Goal: Task Accomplishment & Management: Use online tool/utility

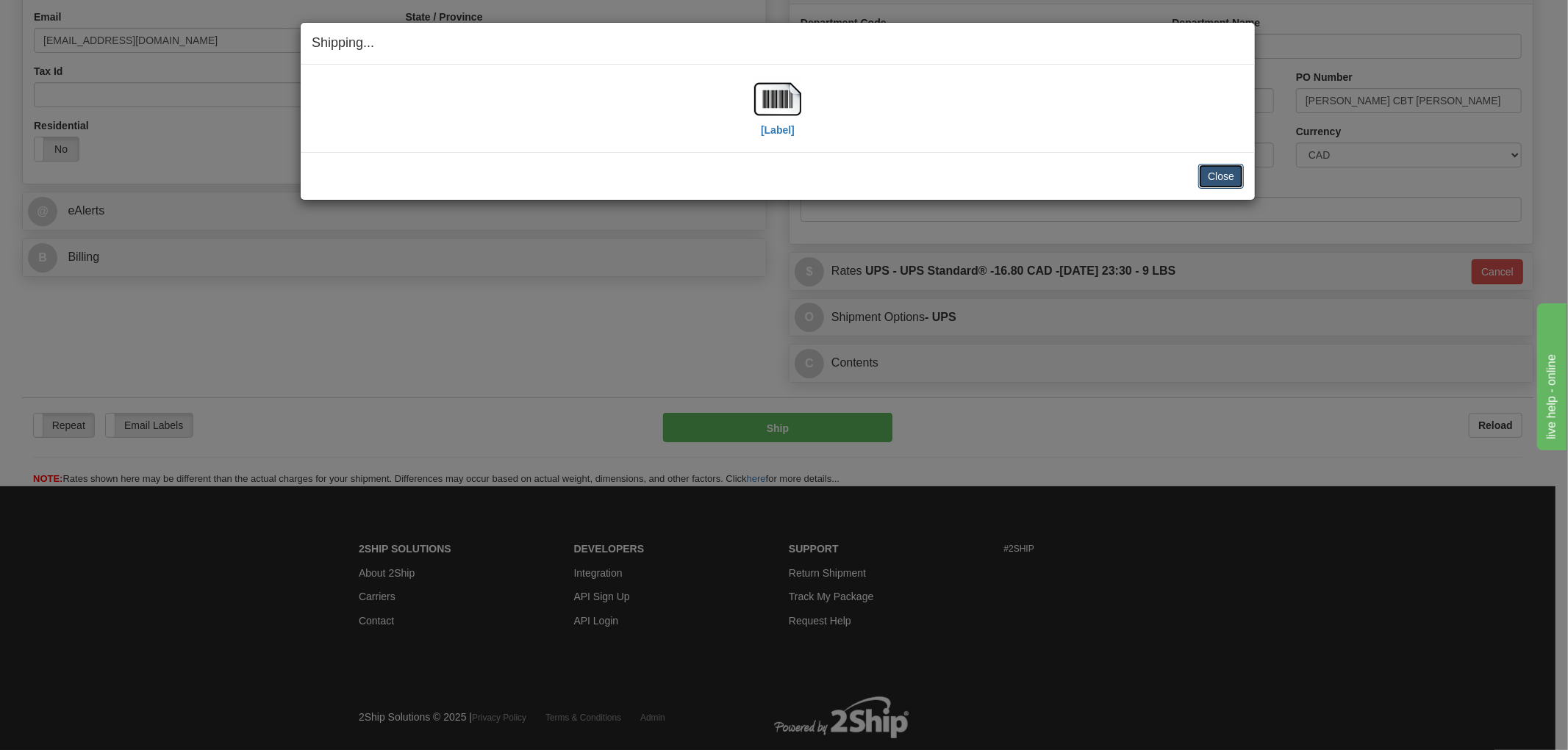
click at [1221, 173] on button "Close" at bounding box center [1221, 176] width 46 height 25
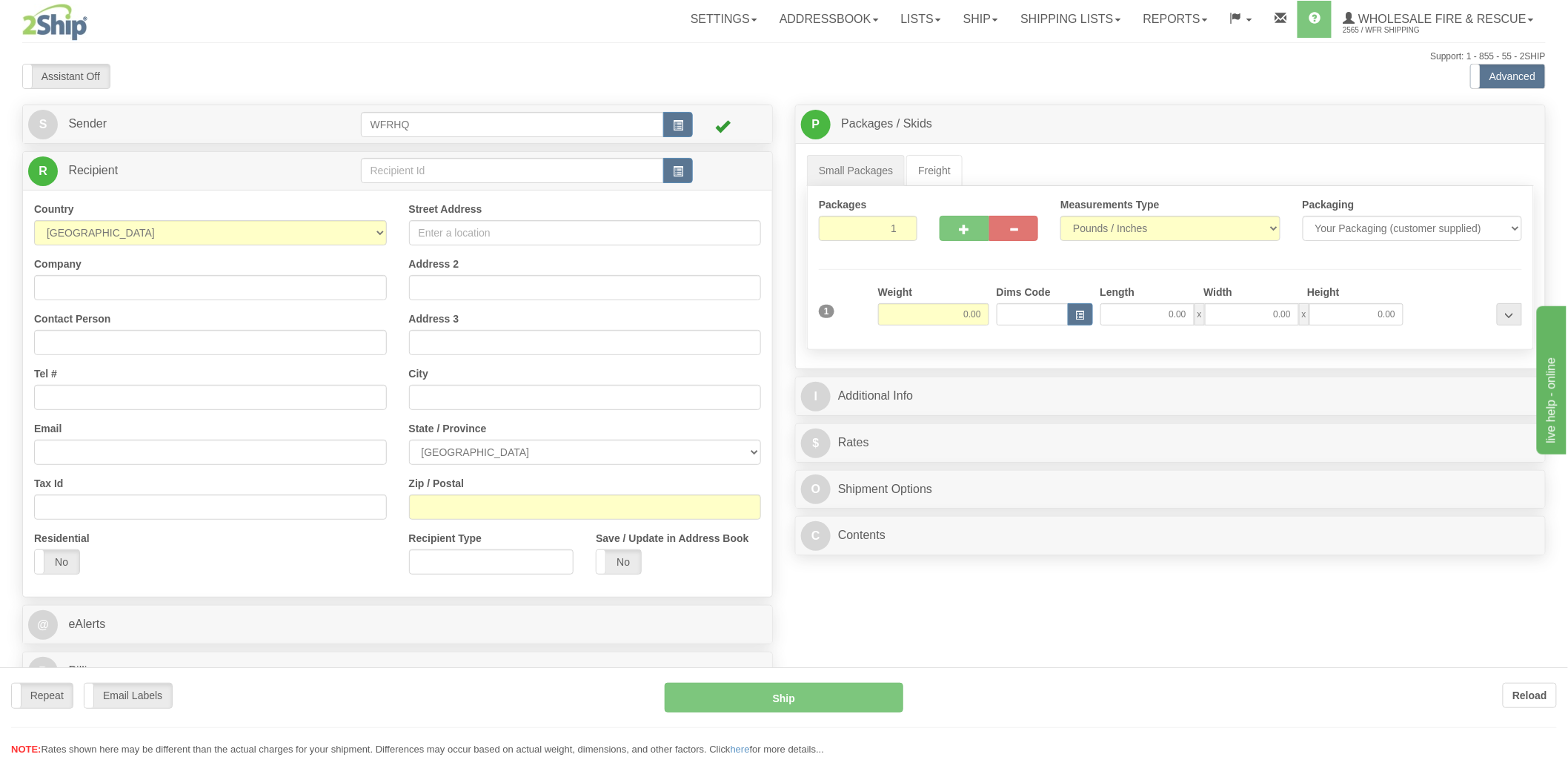
click at [680, 168] on div at bounding box center [784, 378] width 1568 height 757
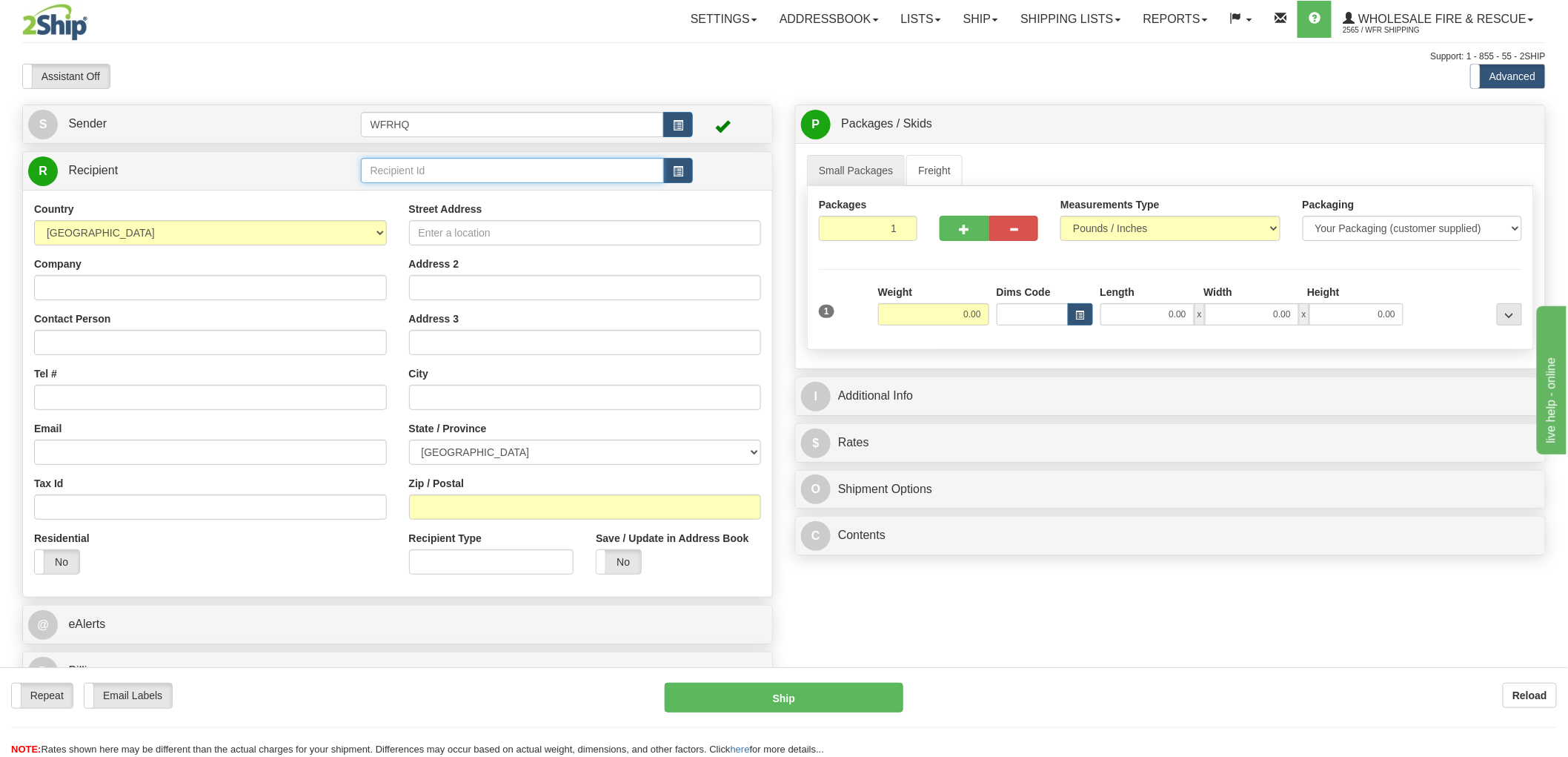
click at [552, 167] on input "text" at bounding box center [513, 170] width 304 height 25
type input "REGI"
drag, startPoint x: 483, startPoint y: 166, endPoint x: 219, endPoint y: 168, distance: 264.0
click at [220, 168] on tr "R Recipient REGI" at bounding box center [398, 171] width 739 height 31
click at [679, 172] on span "button" at bounding box center [678, 171] width 11 height 10
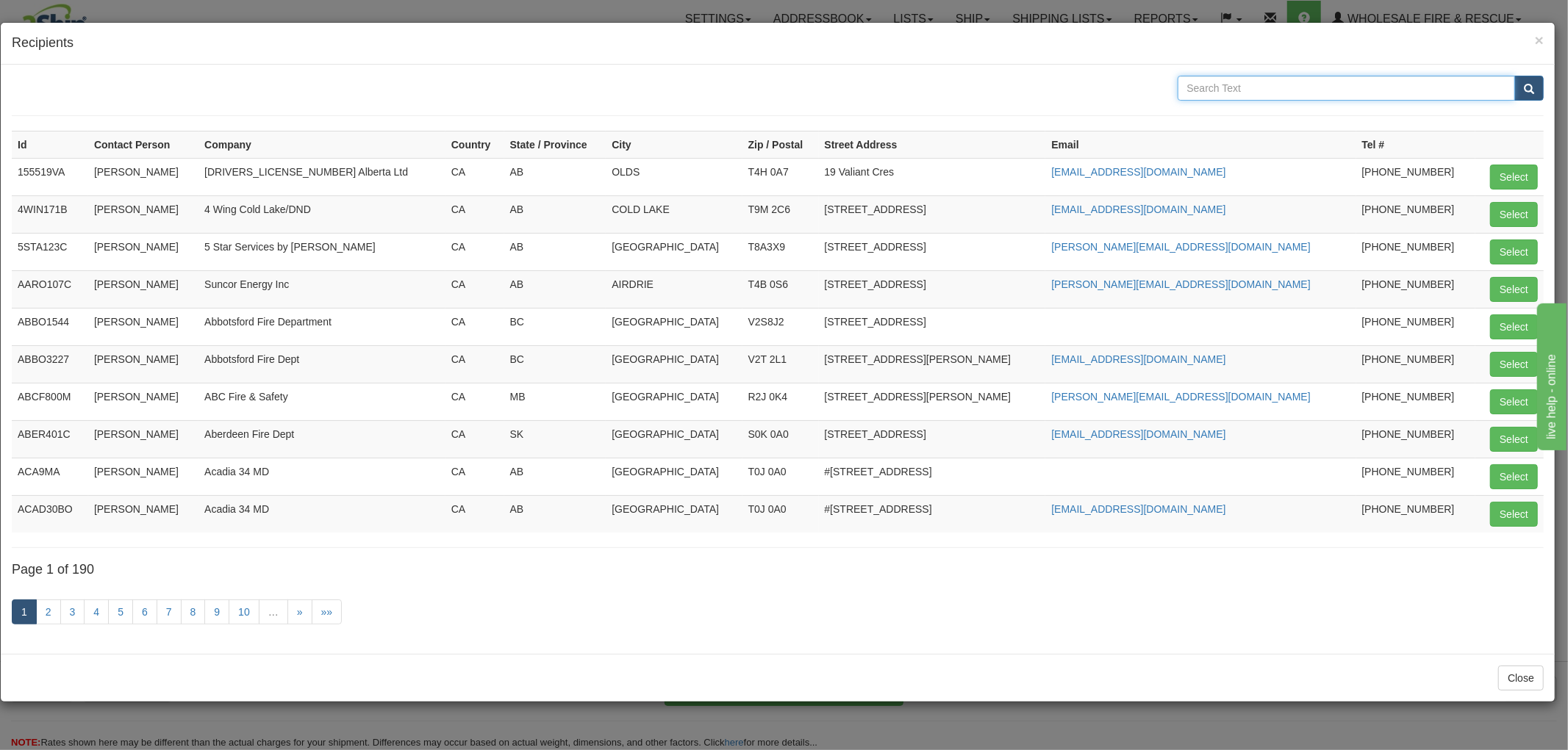
click at [1276, 98] on input "text" at bounding box center [1346, 88] width 338 height 25
type input "[PERSON_NAME][GEOGRAPHIC_DATA]"
click at [1514, 75] on button "submit" at bounding box center [1528, 88] width 30 height 25
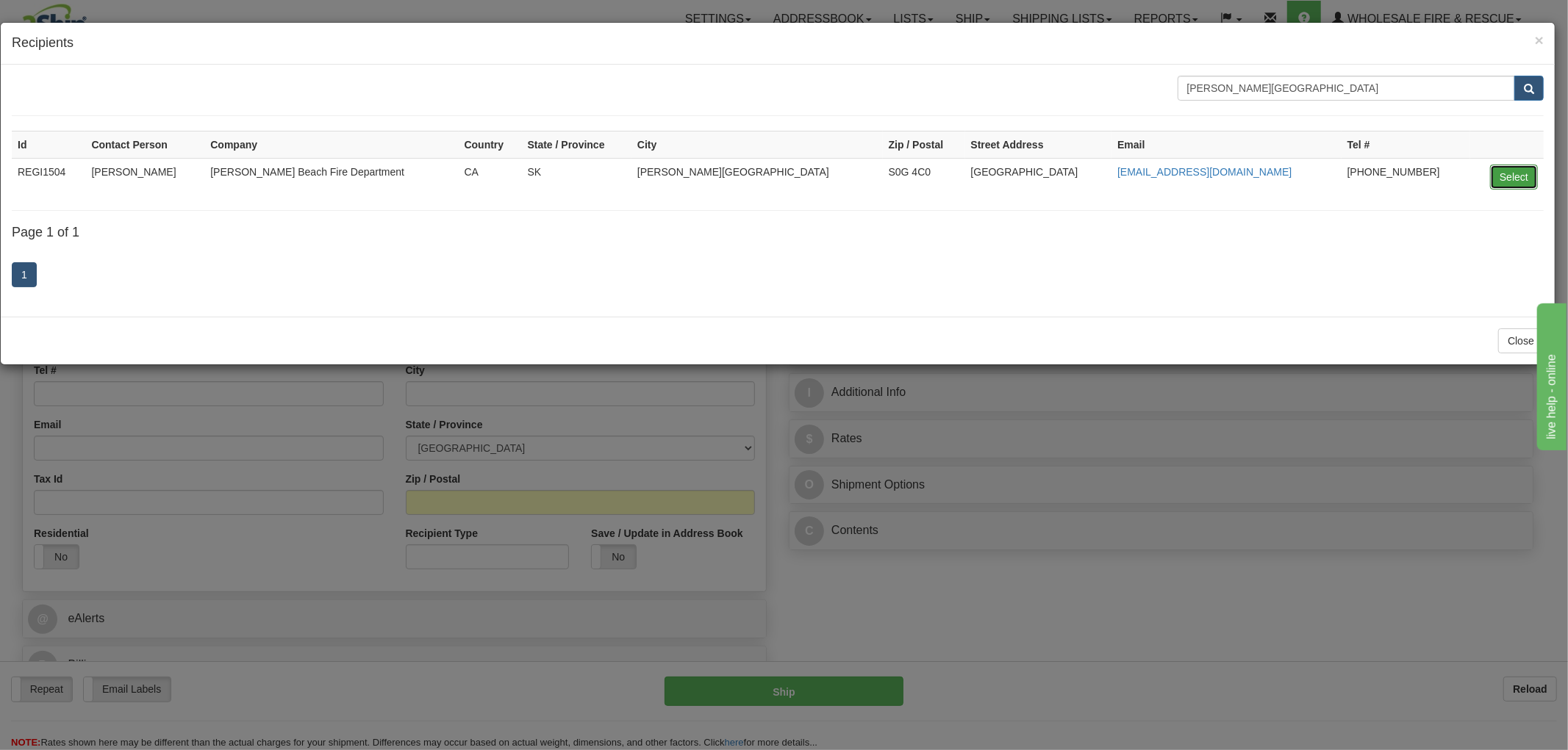
click at [1534, 177] on button "Select" at bounding box center [1513, 177] width 48 height 25
type input "REGI1504"
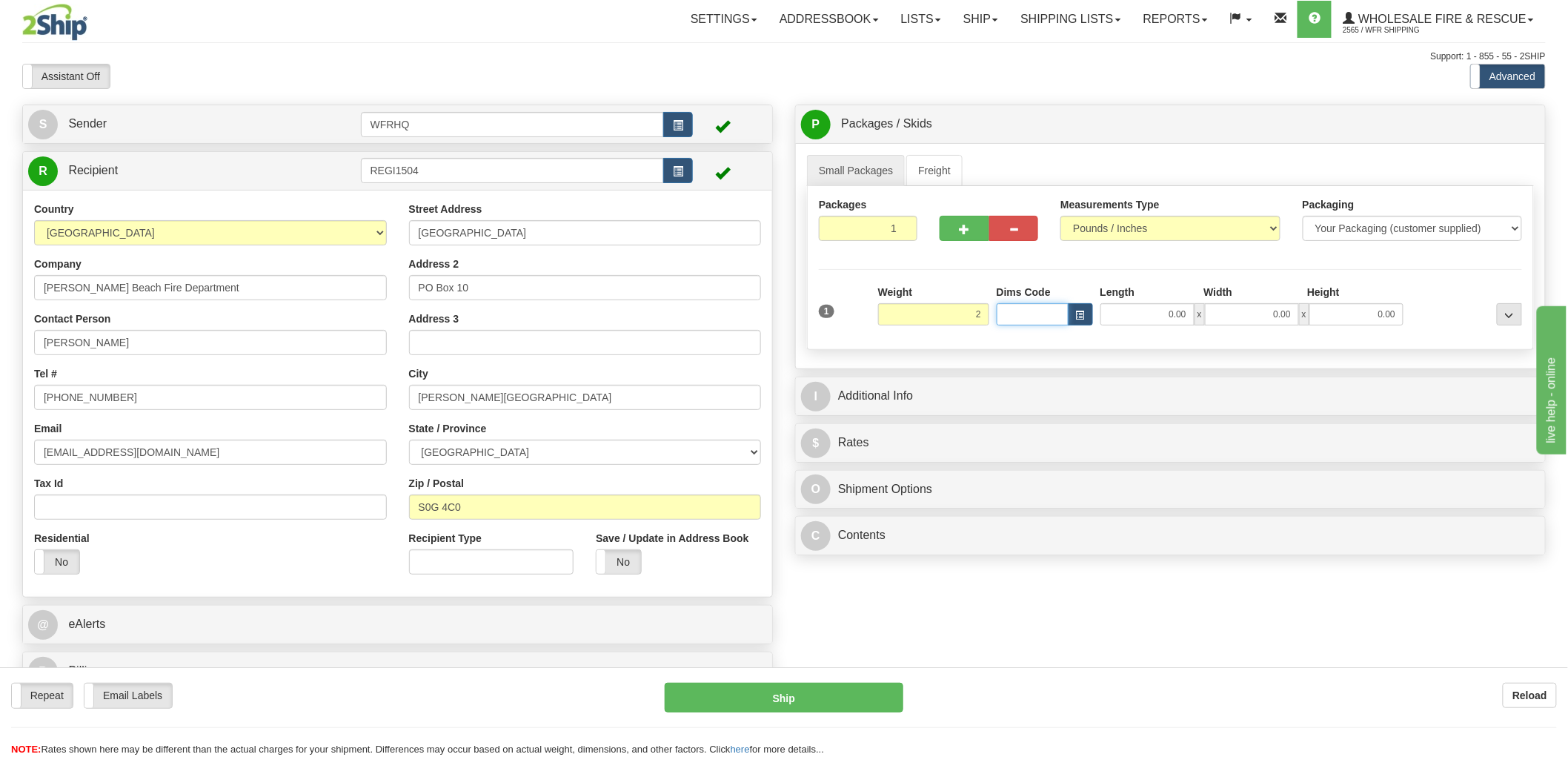
type input "2.00"
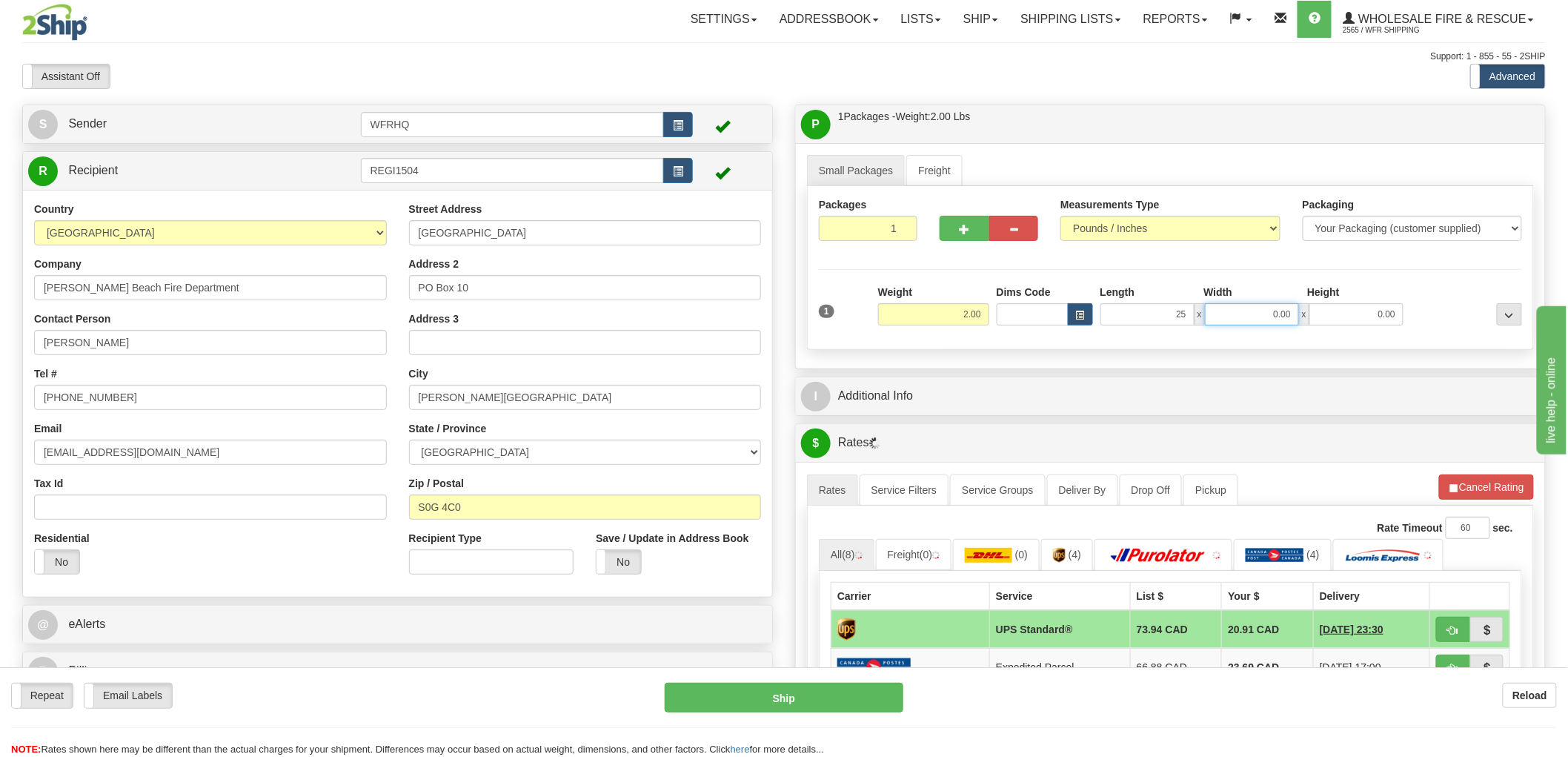
type input "25.00"
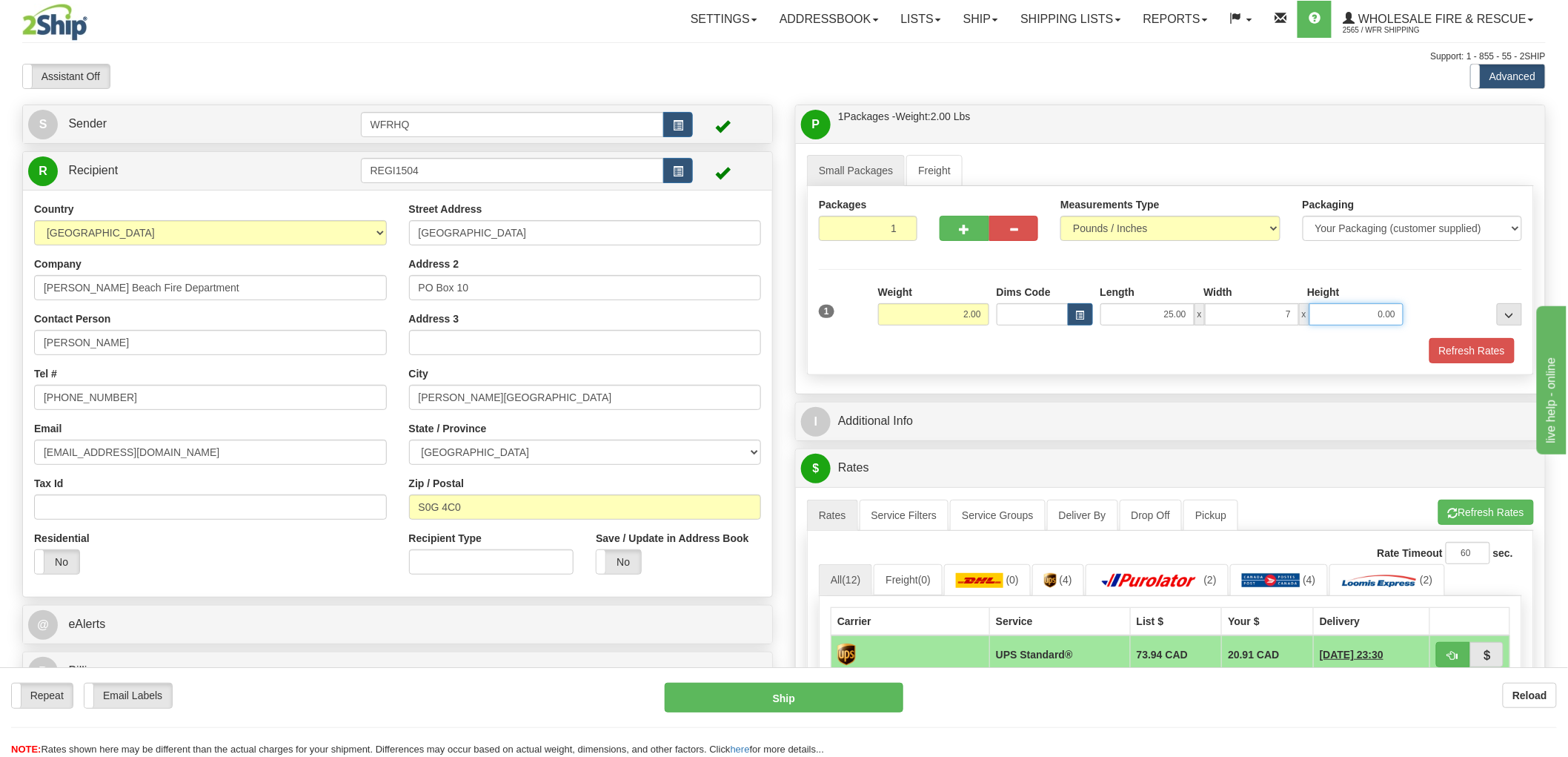
type input "7.00"
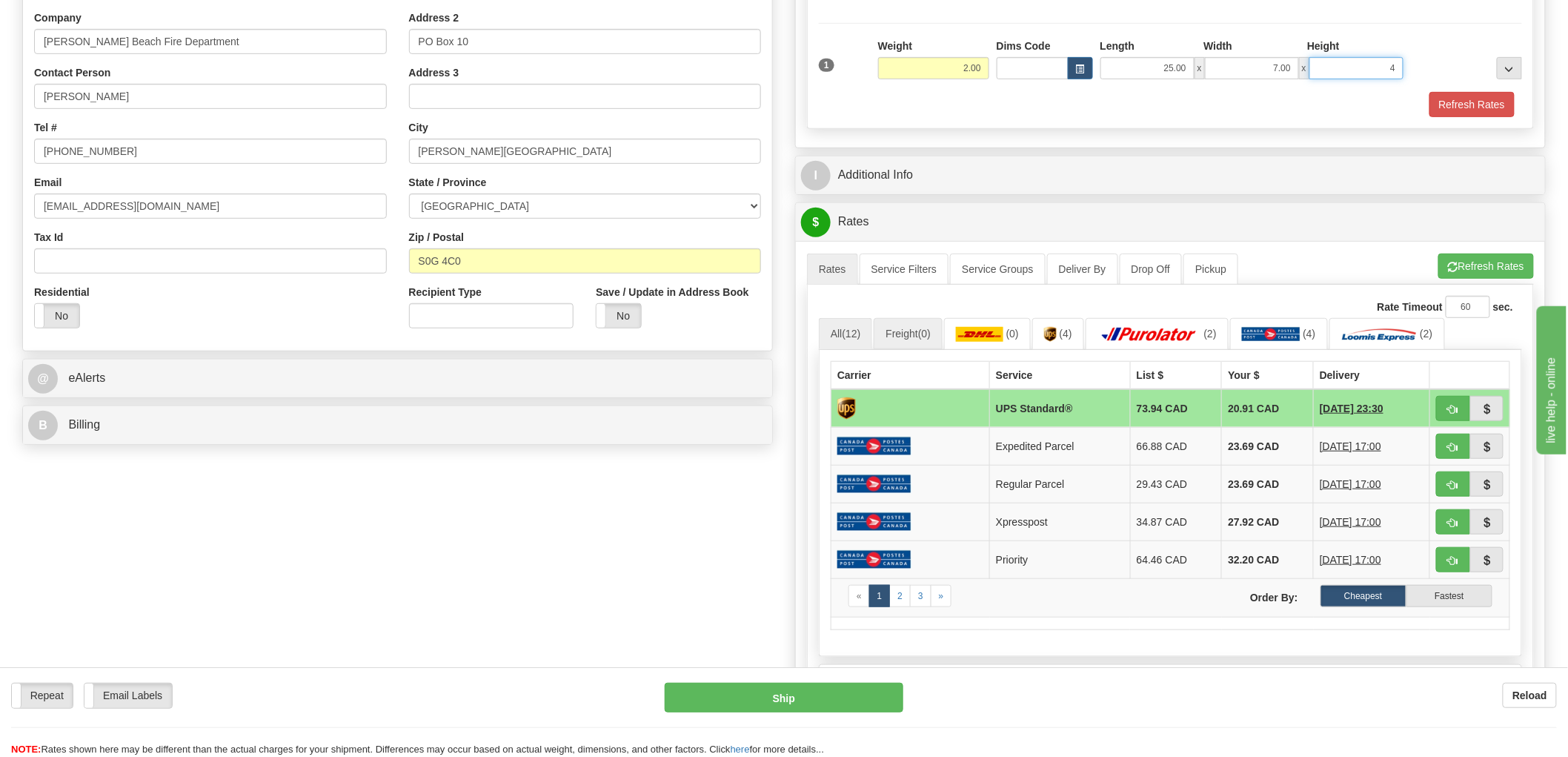
scroll to position [247, 0]
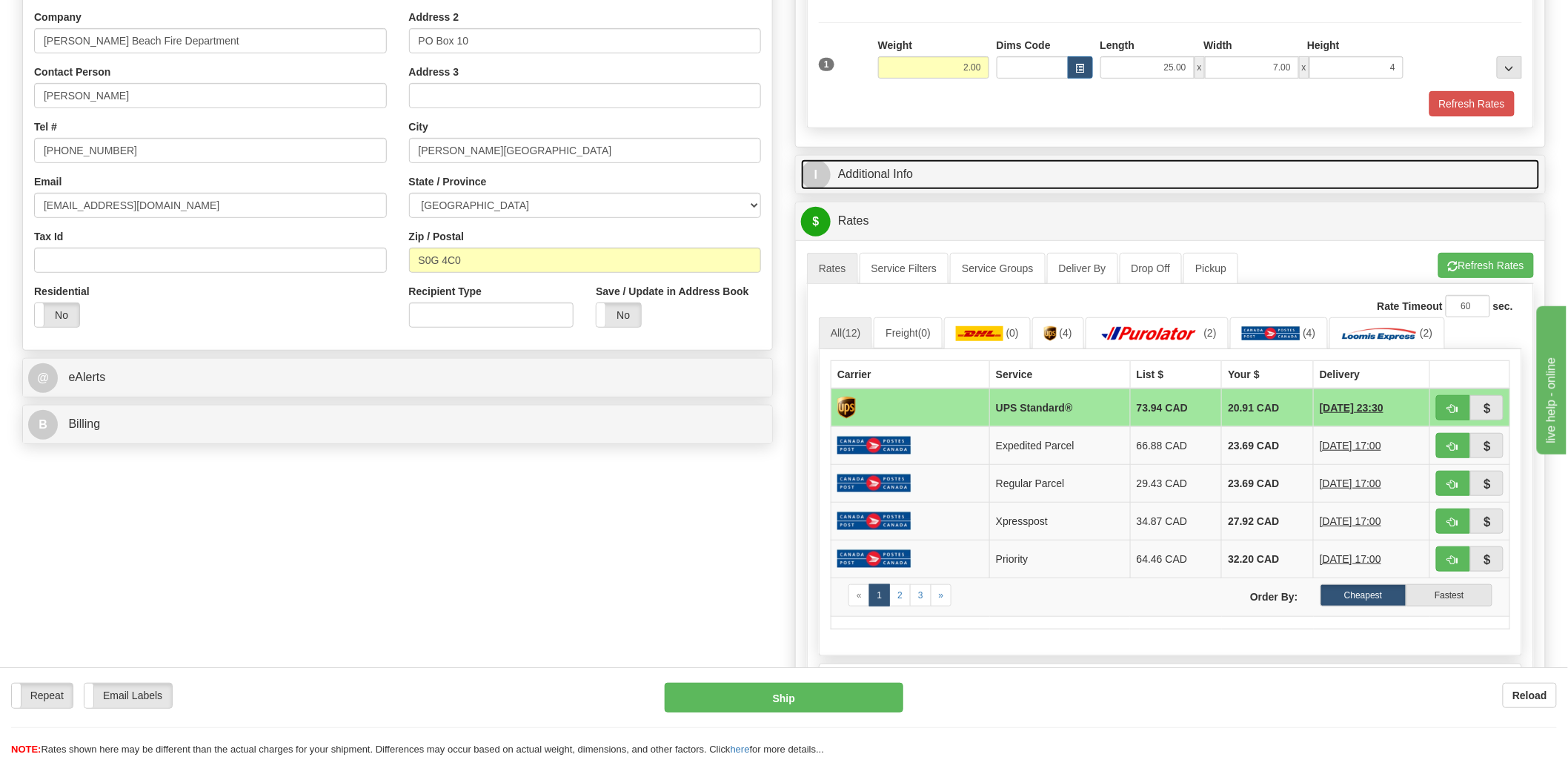
type input "4.00"
click at [870, 180] on link "I Additional Info" at bounding box center [1171, 174] width 739 height 31
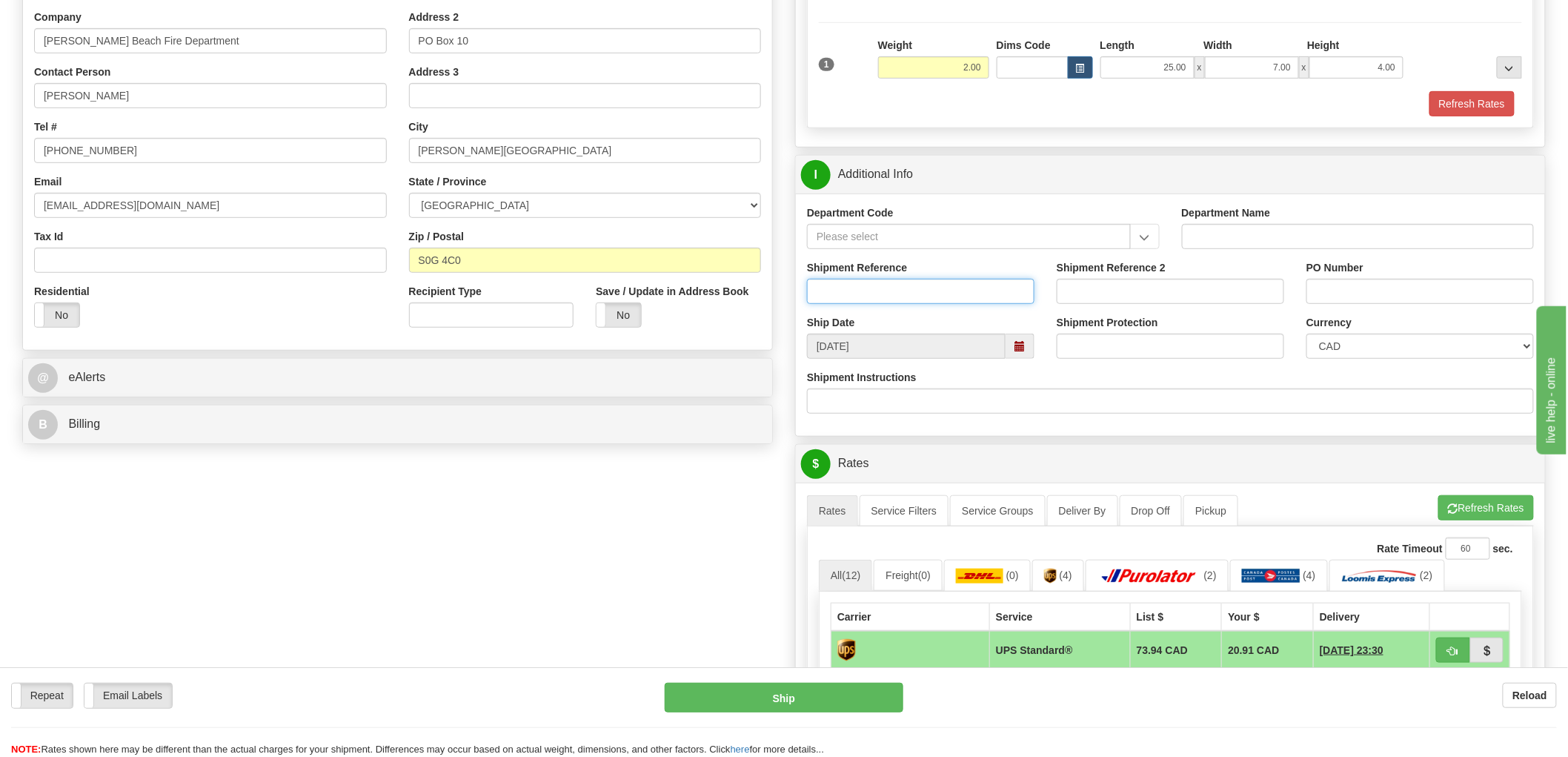
click at [846, 299] on input "Shipment Reference" at bounding box center [921, 291] width 227 height 25
type input "S45955 - 30721"
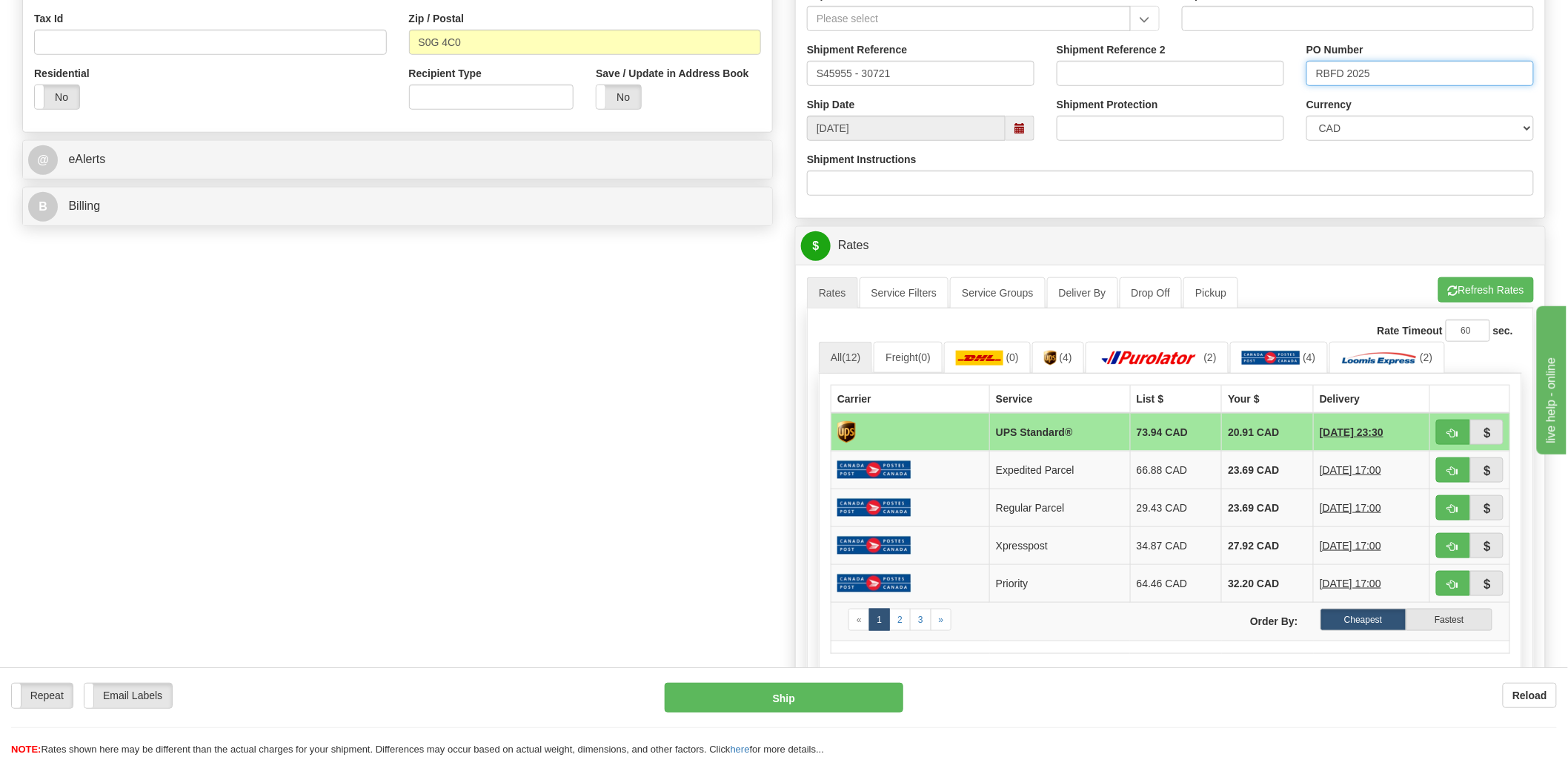
scroll to position [494, 0]
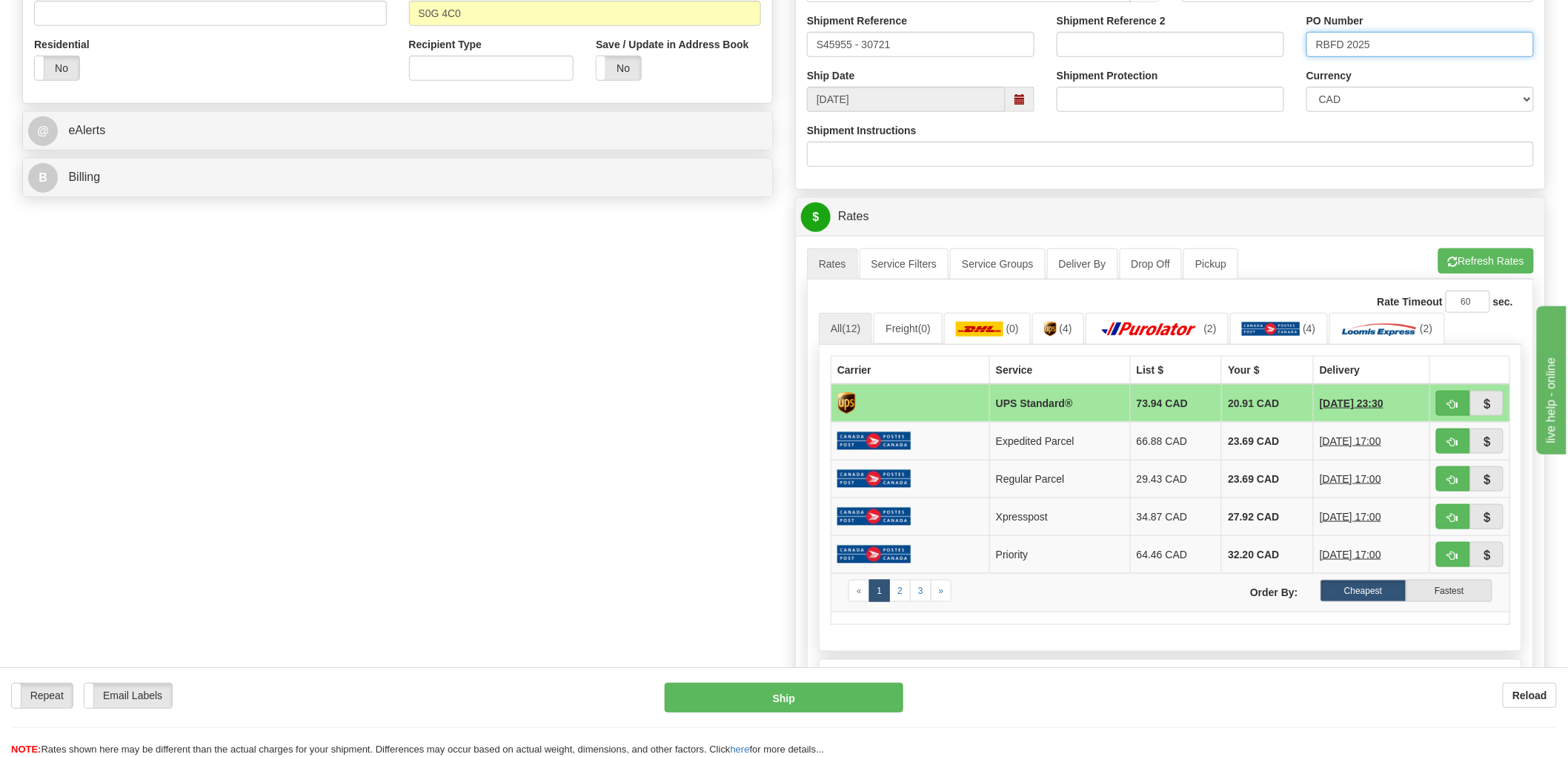
type input "RBFD 2025"
click at [1446, 437] on button "button" at bounding box center [1454, 441] width 34 height 25
type input "DOM.EP"
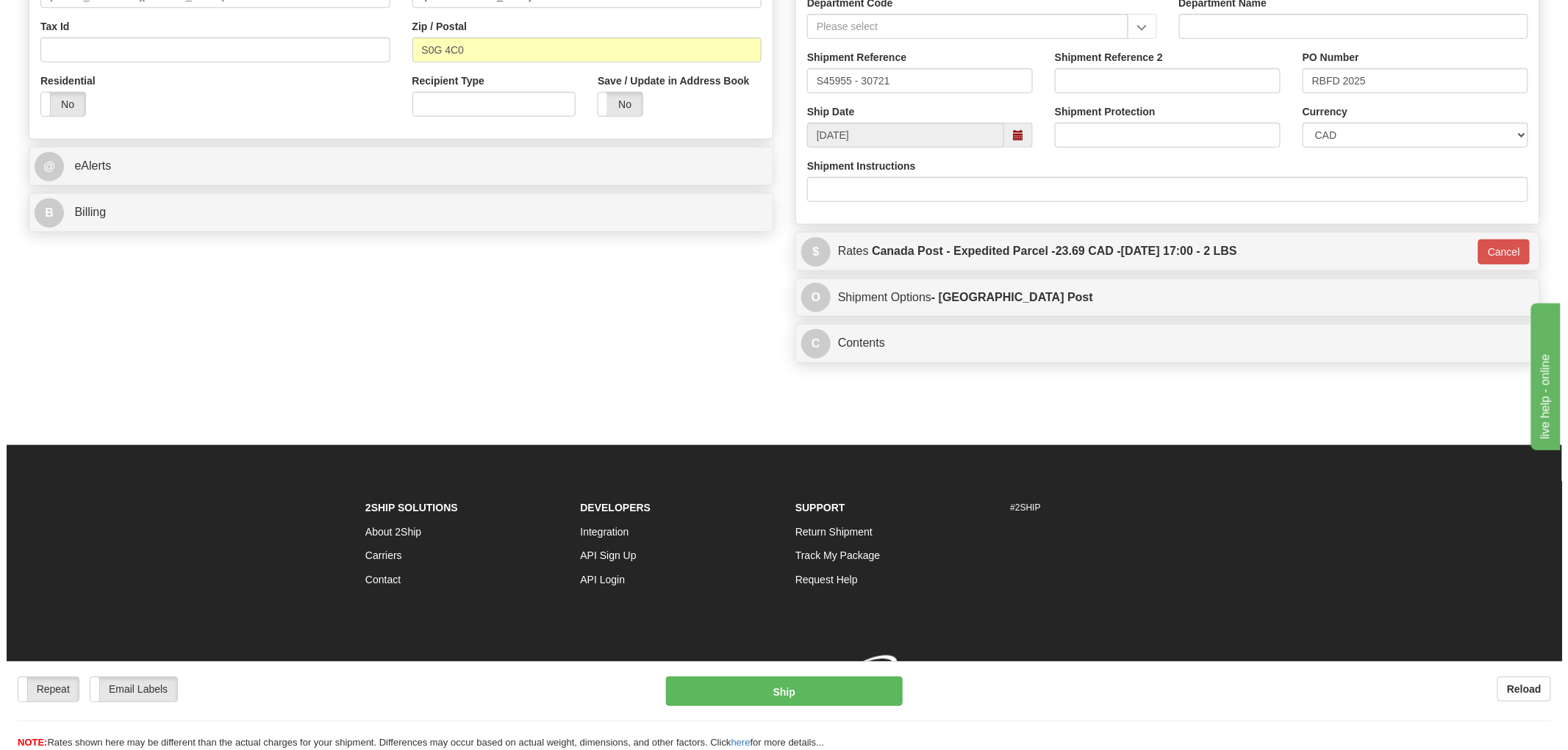
scroll to position [476, 0]
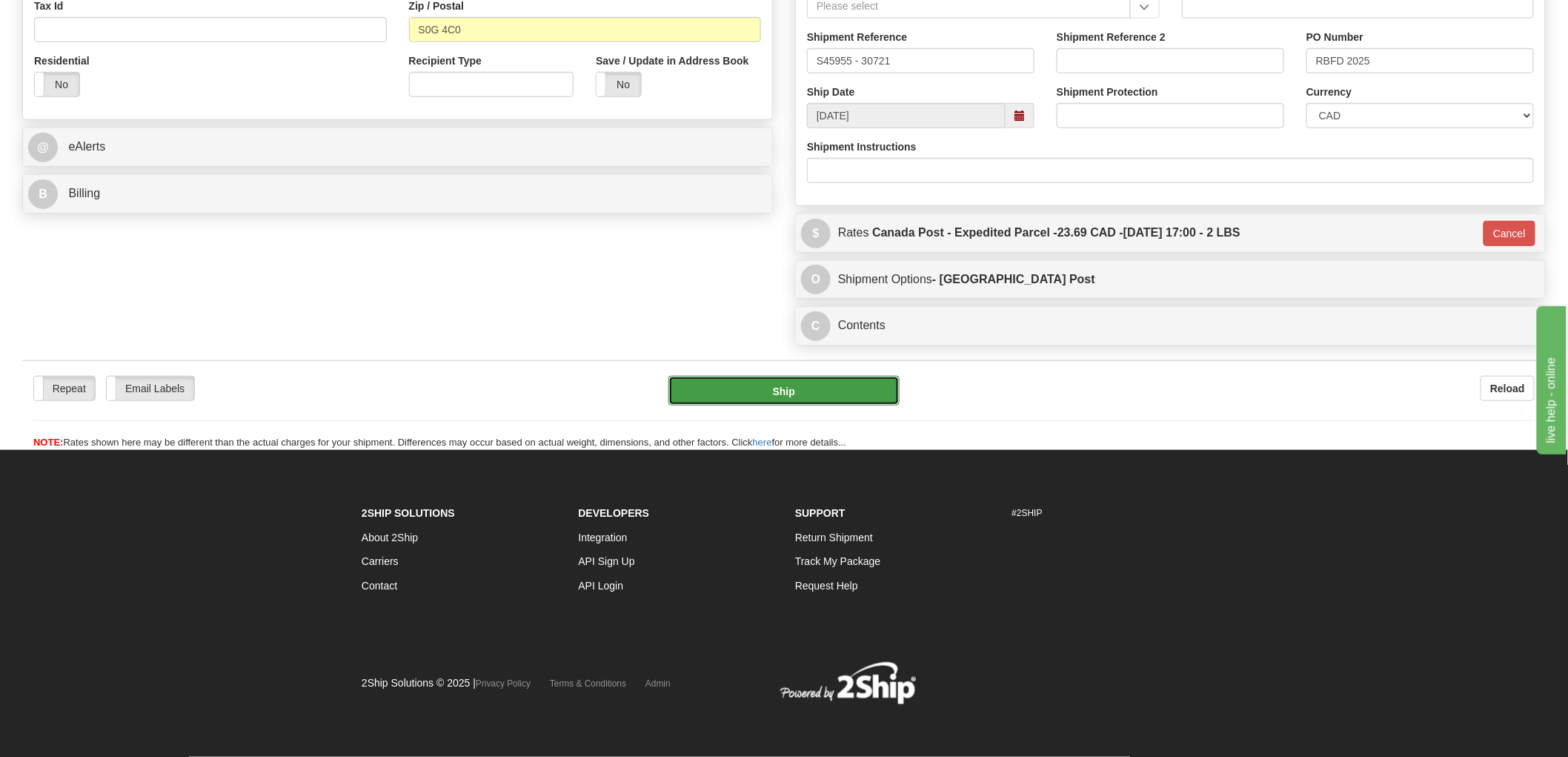
click at [767, 387] on button "Ship" at bounding box center [784, 390] width 232 height 30
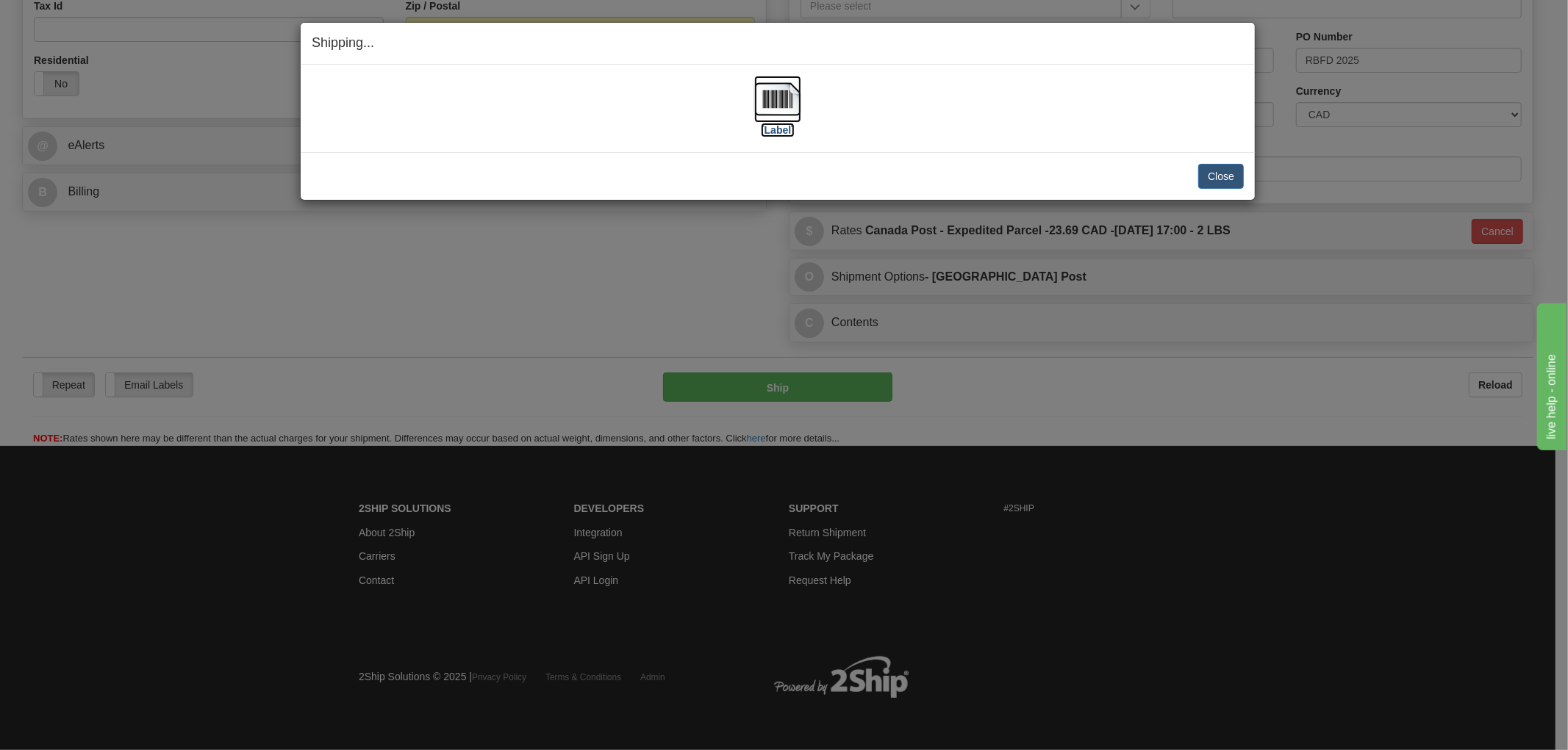
click at [782, 100] on img at bounding box center [778, 99] width 47 height 47
